Goal: Task Accomplishment & Management: Use online tool/utility

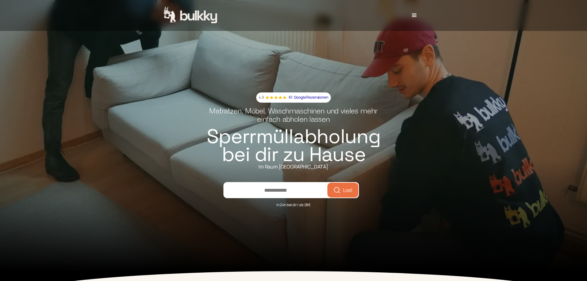
click at [275, 187] on input "number" at bounding box center [275, 190] width 103 height 15
click at [270, 196] on input "number" at bounding box center [275, 190] width 103 height 15
click at [298, 97] on p "Google Rezensionen" at bounding box center [311, 97] width 34 height 6
click at [267, 187] on input "number" at bounding box center [275, 190] width 103 height 15
type input "*****"
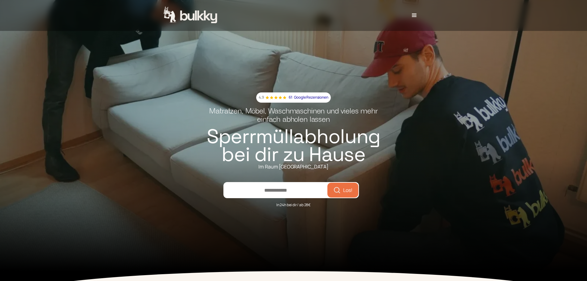
click at [328, 184] on button "Los!" at bounding box center [342, 190] width 28 height 12
